Goal: Find specific page/section

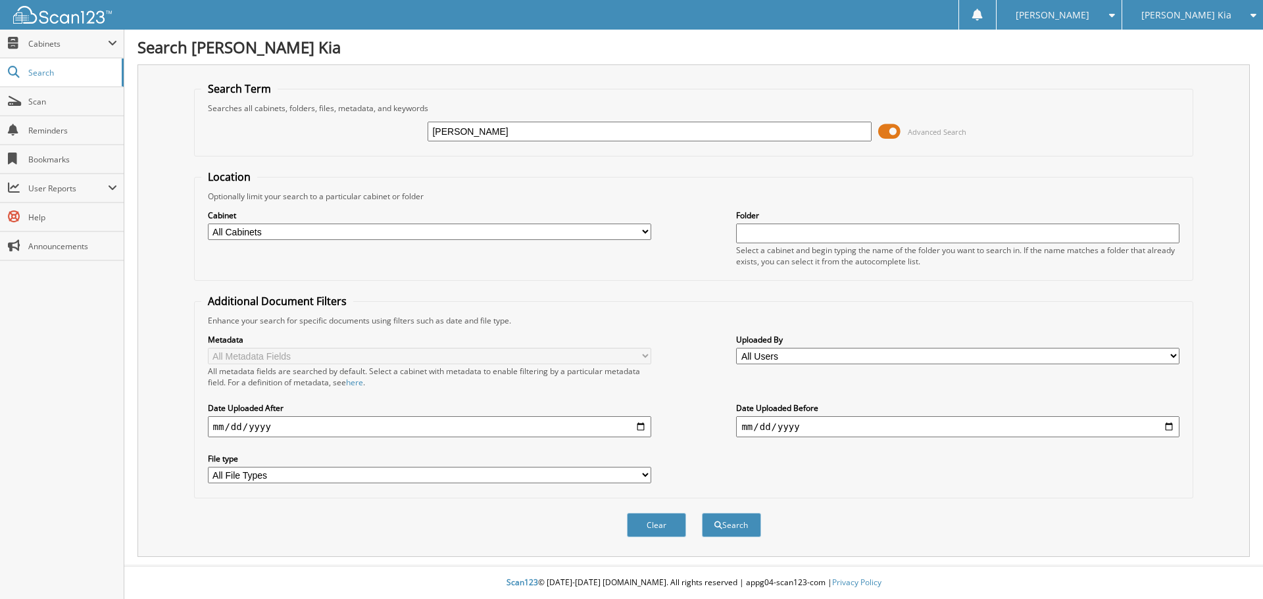
type input "[PERSON_NAME]"
click at [702, 513] on button "Search" at bounding box center [731, 525] width 59 height 24
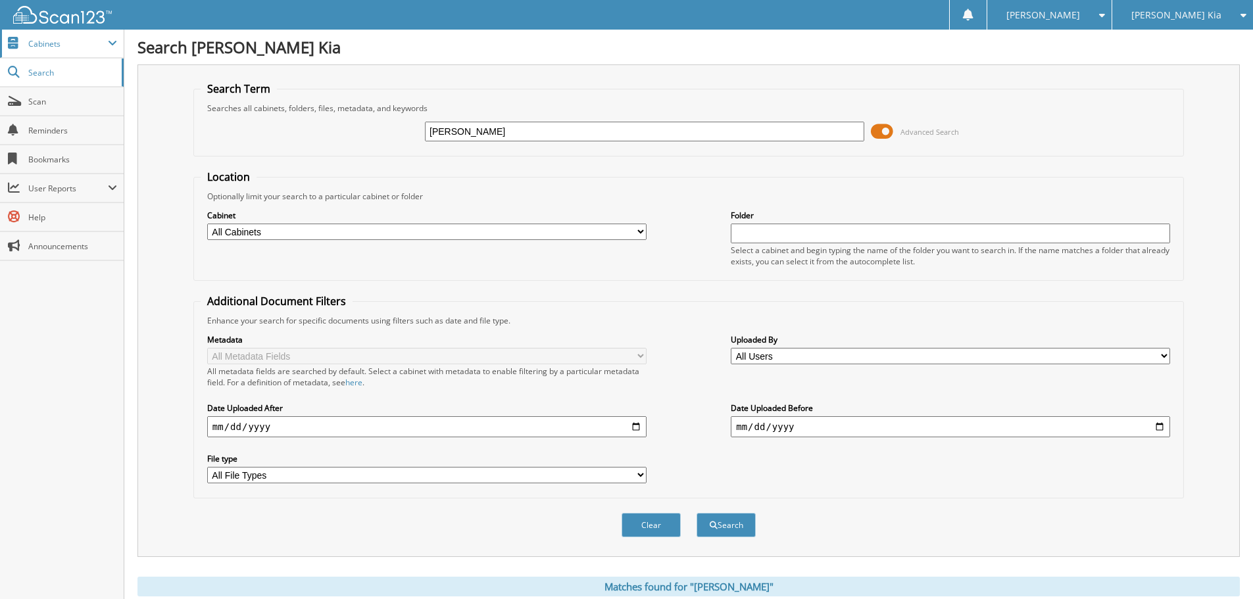
click at [64, 38] on span "Cabinets" at bounding box center [68, 43] width 80 height 11
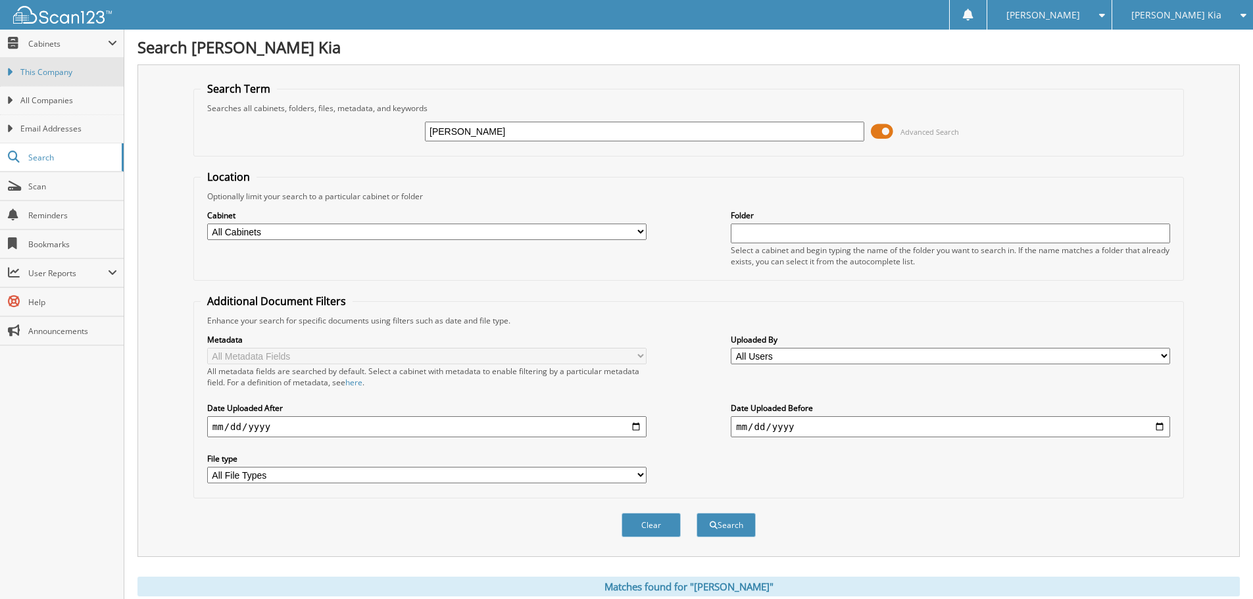
click at [64, 65] on link "This Company" at bounding box center [62, 72] width 124 height 28
